Goal: Task Accomplishment & Management: Manage account settings

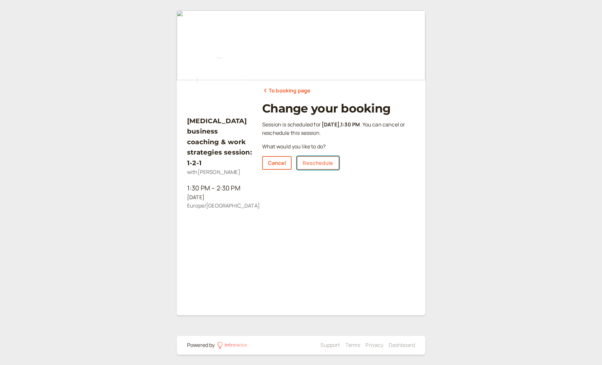
click at [323, 163] on link "Reschedule" at bounding box center [318, 163] width 42 height 14
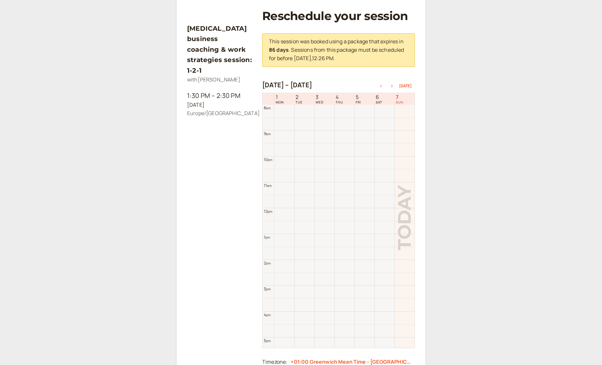
scroll to position [93, 0]
click at [393, 86] on icon "button" at bounding box center [392, 85] width 2 height 3
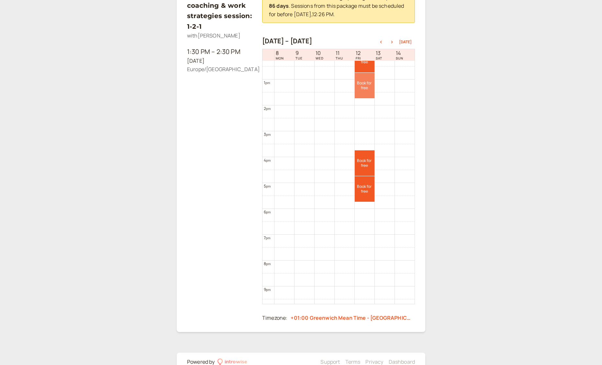
scroll to position [316, 0]
click at [394, 43] on icon "button" at bounding box center [392, 42] width 8 height 3
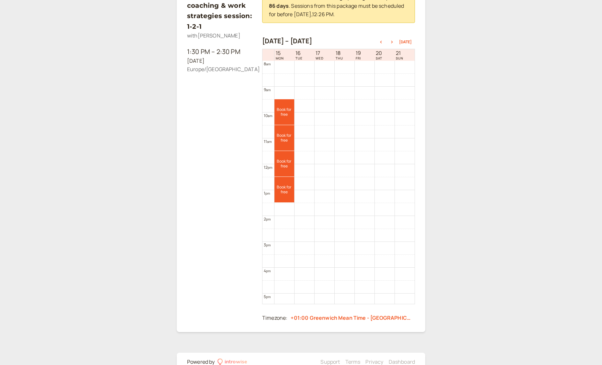
click at [381, 44] on div "[DATE] – [DATE] [DATE]" at bounding box center [338, 41] width 153 height 9
click at [383, 42] on icon "button" at bounding box center [381, 42] width 8 height 3
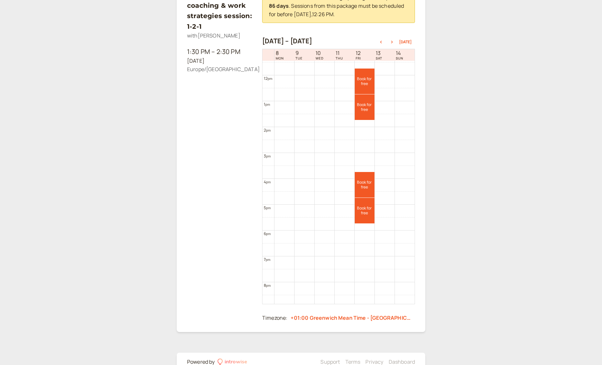
scroll to position [299, 0]
click at [367, 182] on link "Book for free free" at bounding box center [365, 183] width 20 height 26
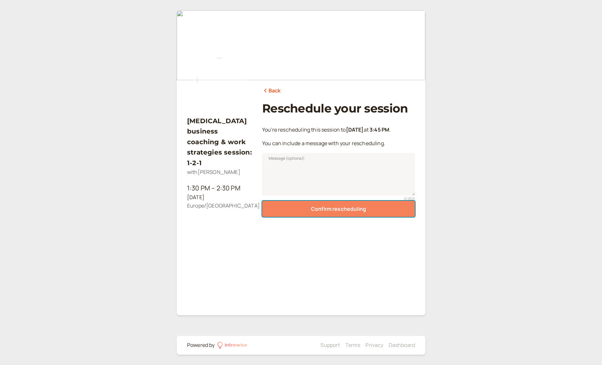
click at [350, 210] on button "Confirm rescheduling" at bounding box center [338, 209] width 153 height 16
